Goal: Information Seeking & Learning: Check status

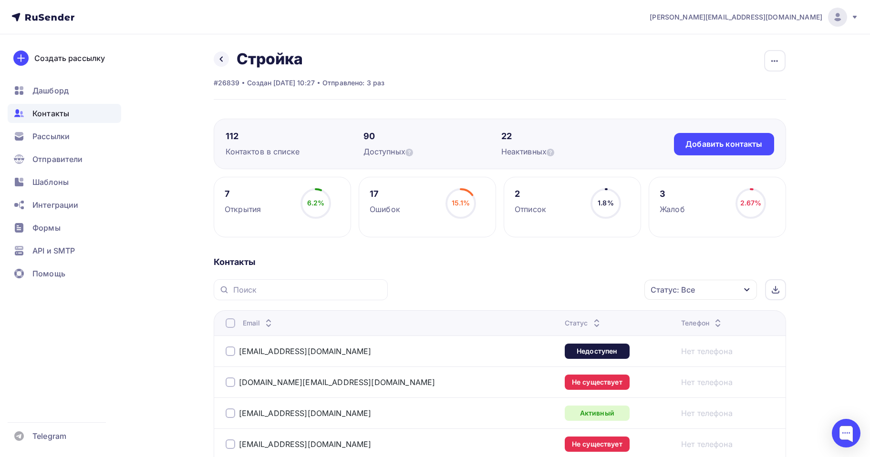
click at [227, 193] on div "7" at bounding box center [243, 193] width 36 height 11
click at [292, 197] on div "6.2% 6.2%" at bounding box center [316, 207] width 48 height 38
click at [697, 299] on div "Статус: Все" at bounding box center [700, 290] width 113 height 20
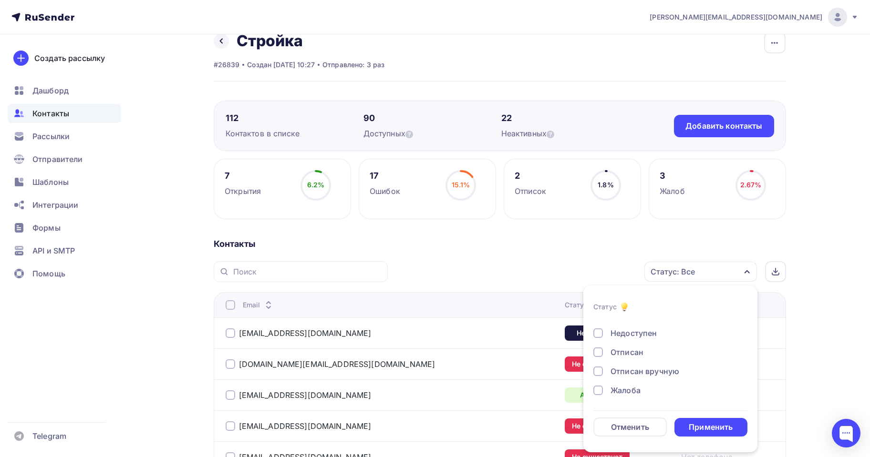
scroll to position [13, 0]
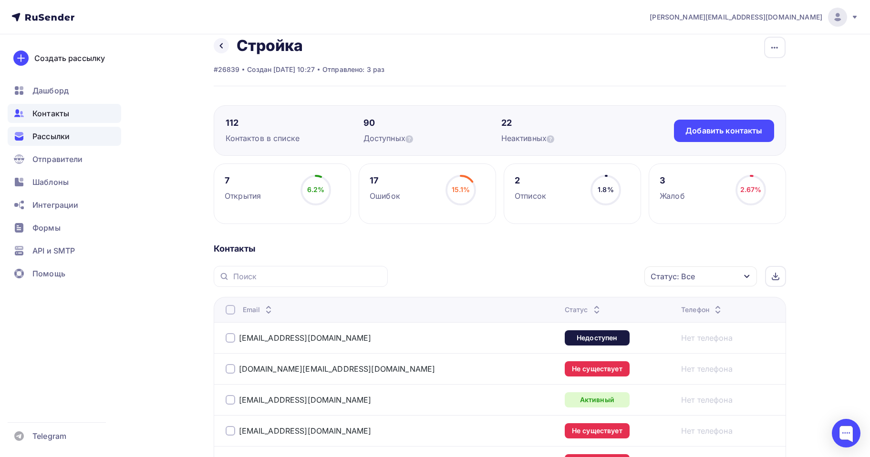
click at [52, 140] on span "Рассылки" at bounding box center [50, 136] width 37 height 11
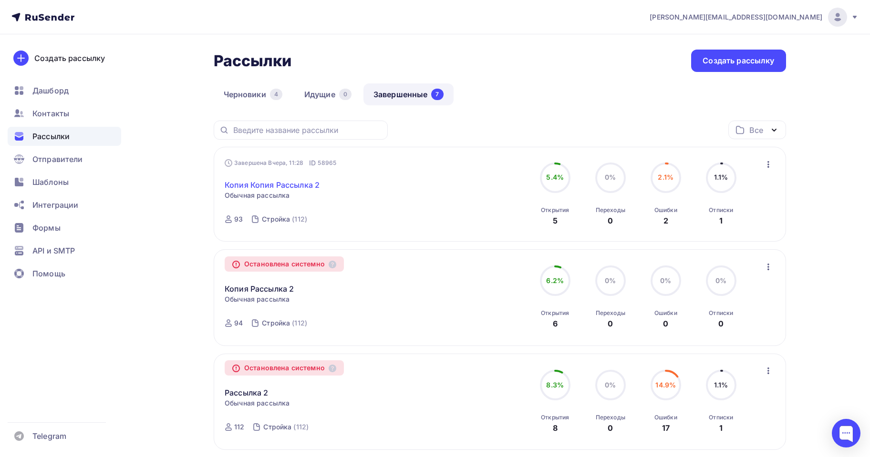
click at [311, 181] on link "Копия Копия Рассылка 2" at bounding box center [272, 184] width 95 height 11
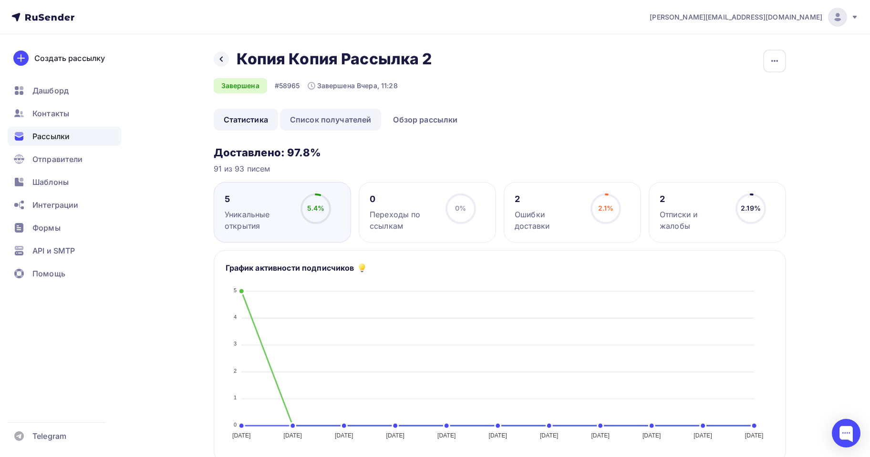
click at [333, 124] on link "Список получателей" at bounding box center [331, 120] width 102 height 22
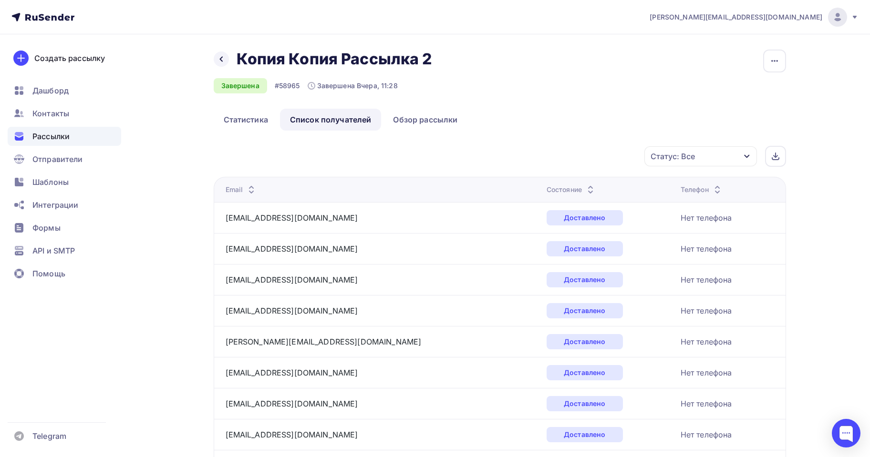
drag, startPoint x: 688, startPoint y: 160, endPoint x: 688, endPoint y: 175, distance: 14.8
click at [689, 160] on div "Статус: Все" at bounding box center [672, 156] width 44 height 11
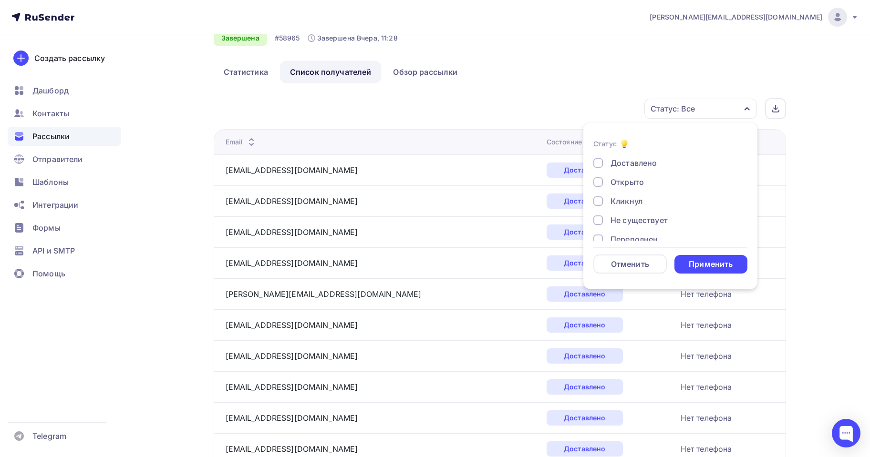
drag, startPoint x: 632, startPoint y: 187, endPoint x: 637, endPoint y: 190, distance: 5.4
click at [632, 186] on div "Открыто" at bounding box center [626, 181] width 33 height 11
click at [717, 265] on div "Применить" at bounding box center [711, 264] width 44 height 11
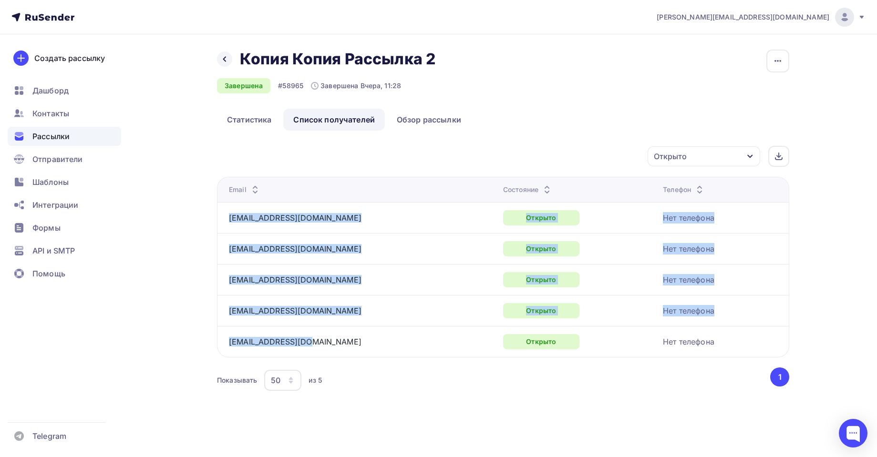
drag, startPoint x: 222, startPoint y: 203, endPoint x: 338, endPoint y: 339, distance: 178.3
click at [338, 339] on tbody "[EMAIL_ADDRESS][DOMAIN_NAME] Открыто Нет телефона [EMAIL_ADDRESS][DOMAIN_NAME] …" at bounding box center [503, 279] width 572 height 155
copy tbody "[EMAIL_ADDRESS][DOMAIN_NAME] Открыто Нет телефона [EMAIL_ADDRESS][DOMAIN_NAME] …"
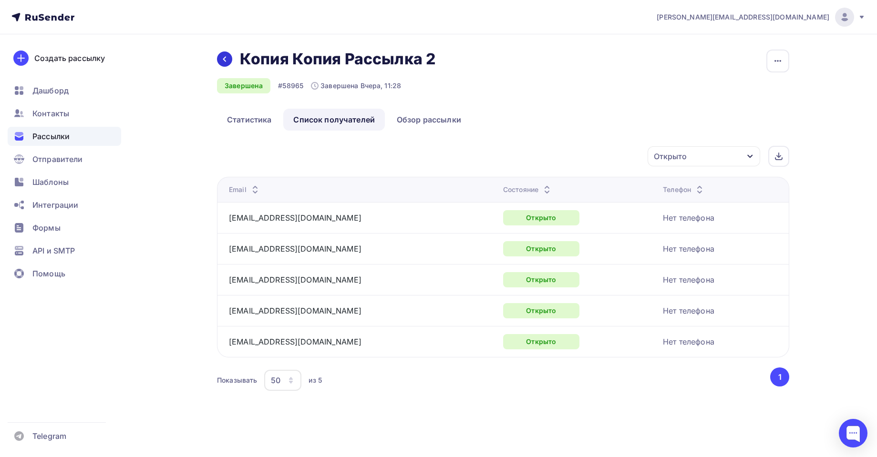
click at [230, 57] on div at bounding box center [224, 59] width 15 height 15
